Goal: Navigation & Orientation: Find specific page/section

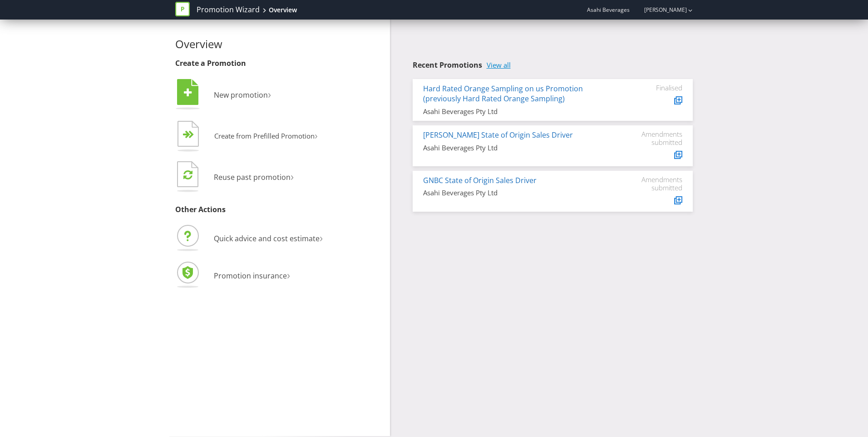
click at [504, 65] on link "View all" at bounding box center [499, 65] width 24 height 8
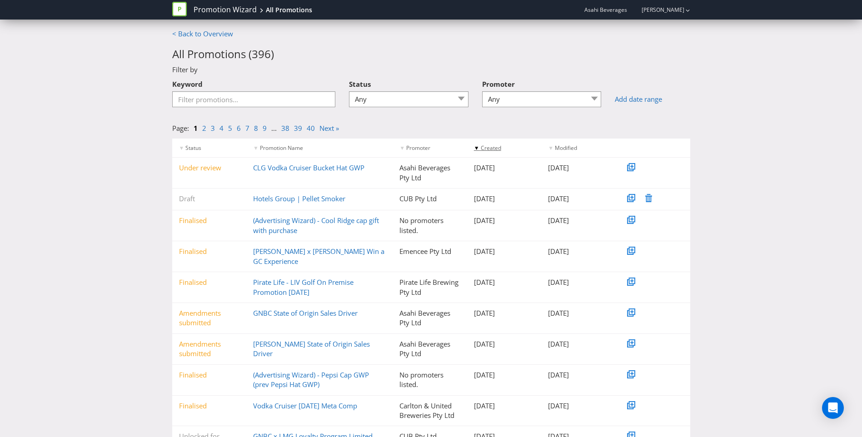
click at [487, 146] on span "Created" at bounding box center [491, 148] width 20 height 8
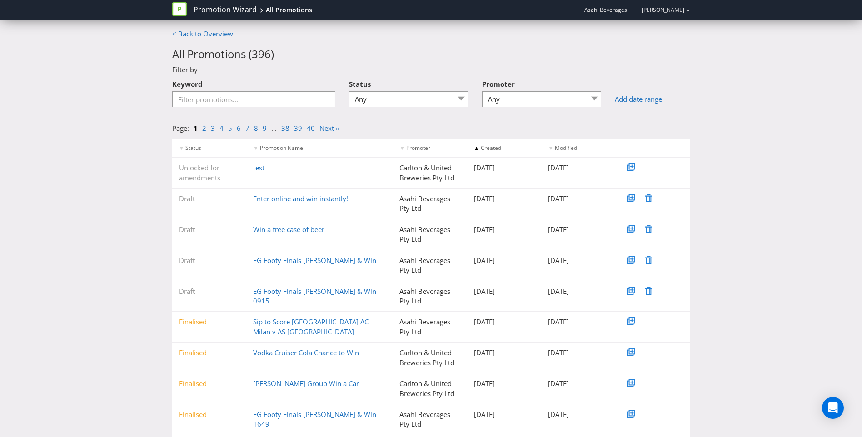
click at [487, 146] on span "Created" at bounding box center [491, 148] width 20 height 8
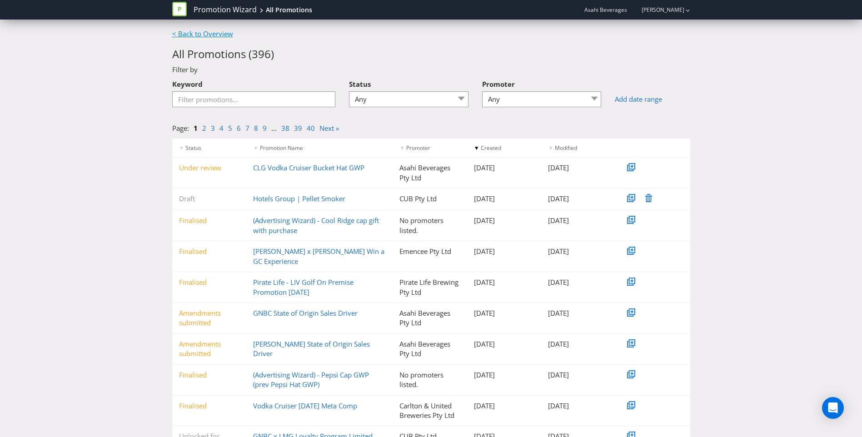
click at [203, 33] on link "< Back to Overview" at bounding box center [202, 33] width 61 height 9
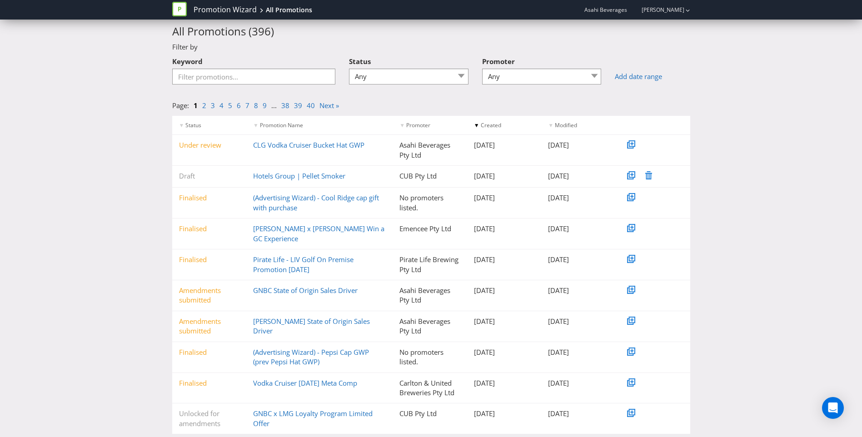
scroll to position [35, 0]
